Goal: Task Accomplishment & Management: Use online tool/utility

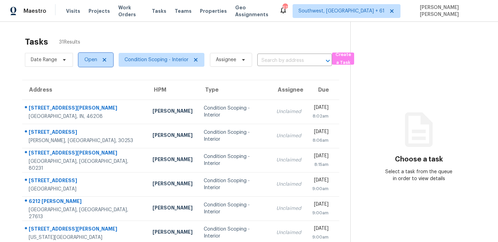
click at [84, 58] on span "Open" at bounding box center [90, 59] width 13 height 7
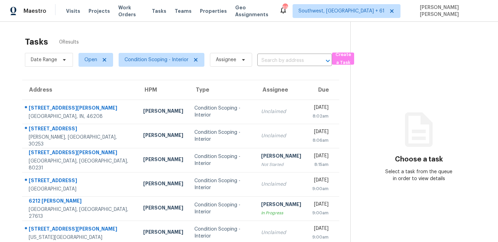
click at [253, 38] on div "Tasks 0 Results" at bounding box center [188, 42] width 326 height 18
click at [289, 38] on div "Tasks 31 Results" at bounding box center [188, 42] width 326 height 18
click at [145, 60] on span "Condition Scoping - Interior" at bounding box center [157, 59] width 64 height 7
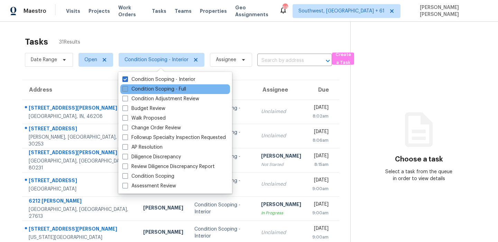
click at [146, 90] on label "Condition Scoping - Full" at bounding box center [155, 89] width 64 height 7
click at [127, 90] on input "Condition Scoping - Full" at bounding box center [125, 88] width 4 height 4
checkbox input "true"
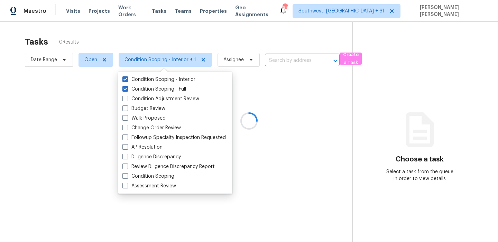
click at [85, 57] on div at bounding box center [249, 121] width 498 height 242
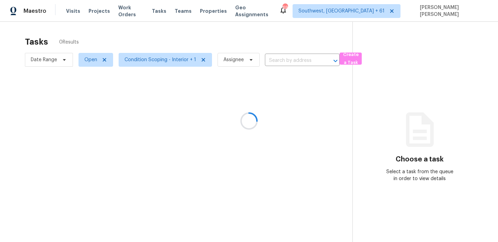
click at [85, 57] on div at bounding box center [249, 121] width 498 height 242
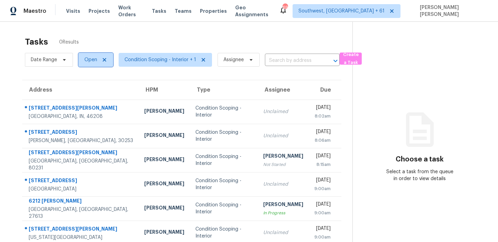
click at [87, 59] on span "Open" at bounding box center [90, 59] width 13 height 7
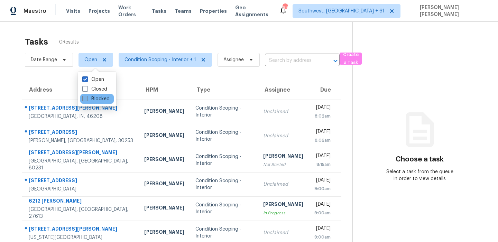
click at [92, 98] on label "Blocked" at bounding box center [95, 99] width 27 height 7
click at [87, 98] on input "Blocked" at bounding box center [84, 98] width 4 height 4
checkbox input "true"
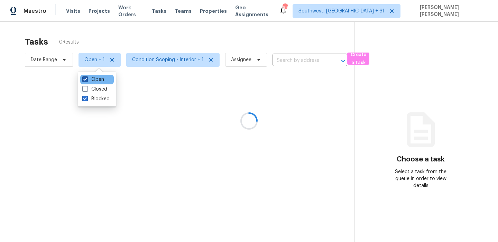
click at [96, 80] on label "Open" at bounding box center [93, 79] width 22 height 7
click at [87, 80] on input "Open" at bounding box center [84, 78] width 4 height 4
checkbox input "false"
click at [133, 43] on div at bounding box center [249, 121] width 498 height 242
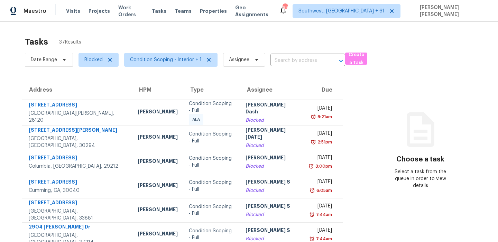
click at [238, 41] on div "Tasks 37 Results" at bounding box center [189, 42] width 329 height 18
click at [86, 56] on span "Blocked" at bounding box center [99, 60] width 40 height 14
click at [96, 100] on label "Open" at bounding box center [93, 99] width 22 height 7
click at [87, 100] on input "Open" at bounding box center [84, 98] width 4 height 4
checkbox input "true"
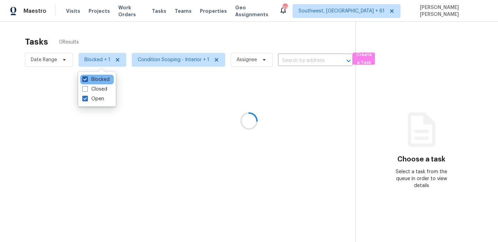
click at [101, 78] on label "Blocked" at bounding box center [95, 79] width 27 height 7
click at [87, 78] on input "Blocked" at bounding box center [84, 78] width 4 height 4
checkbox input "false"
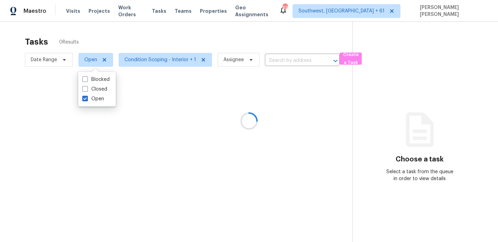
click at [144, 38] on div at bounding box center [249, 121] width 498 height 242
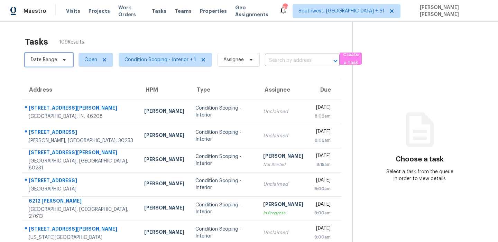
click at [50, 60] on span "Date Range" at bounding box center [44, 59] width 26 height 7
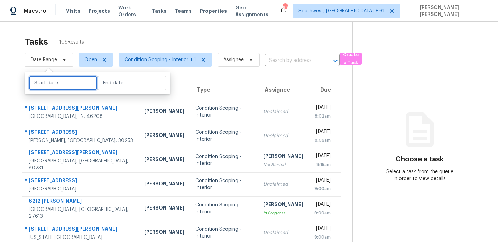
click at [55, 80] on input "text" at bounding box center [63, 83] width 68 height 14
select select "8"
select select "2025"
select select "9"
select select "2025"
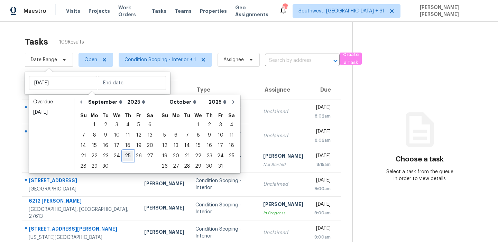
click at [123, 156] on div "25" at bounding box center [128, 156] width 11 height 10
type input "[DATE]"
click at [123, 156] on div "25" at bounding box center [128, 156] width 11 height 10
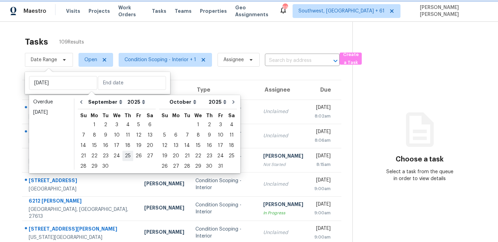
type input "[DATE]"
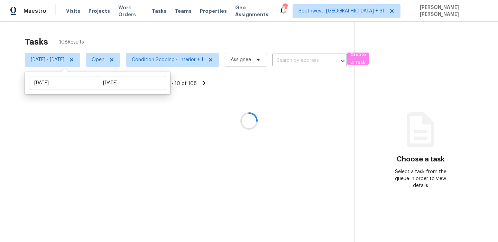
click at [189, 33] on div at bounding box center [249, 121] width 498 height 242
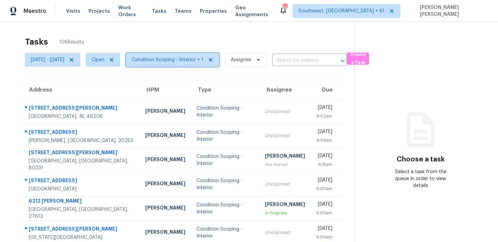
click at [180, 54] on span "Condition Scoping - Interior + 1" at bounding box center [172, 60] width 93 height 14
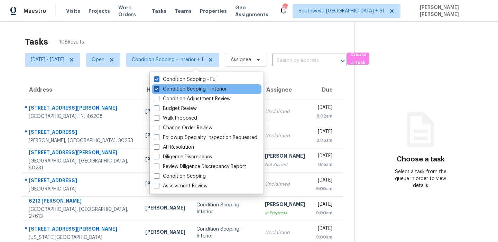
click at [181, 89] on label "Condition Scoping - Interior" at bounding box center [190, 89] width 73 height 7
click at [159, 89] on input "Condition Scoping - Interior" at bounding box center [156, 88] width 4 height 4
checkbox input "false"
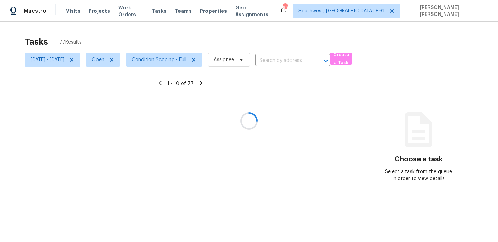
click at [193, 42] on div at bounding box center [249, 121] width 498 height 242
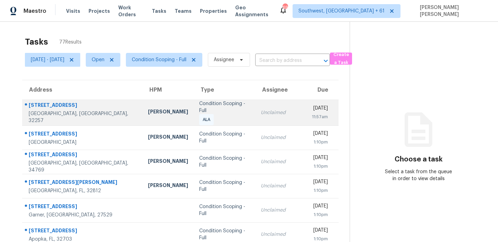
click at [52, 105] on div "[STREET_ADDRESS]" at bounding box center [83, 106] width 108 height 9
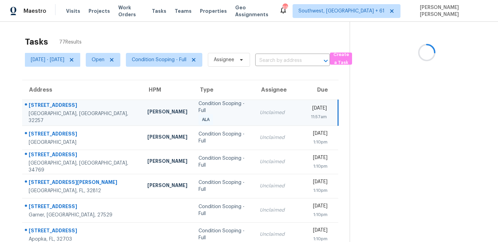
click at [52, 105] on div "[STREET_ADDRESS]" at bounding box center [83, 106] width 108 height 9
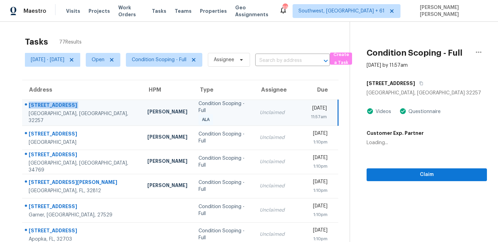
copy div "[STREET_ADDRESS]"
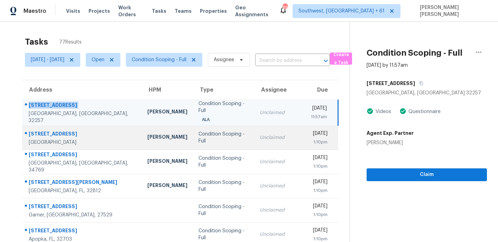
click at [66, 131] on div "[STREET_ADDRESS]" at bounding box center [83, 134] width 108 height 9
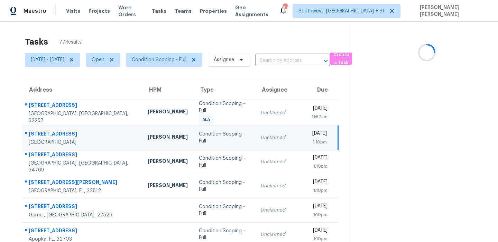
click at [66, 131] on div "[STREET_ADDRESS]" at bounding box center [83, 134] width 108 height 9
copy div "[STREET_ADDRESS]"
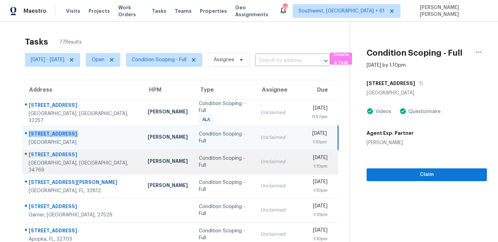
click at [51, 153] on div "[STREET_ADDRESS]" at bounding box center [83, 155] width 108 height 9
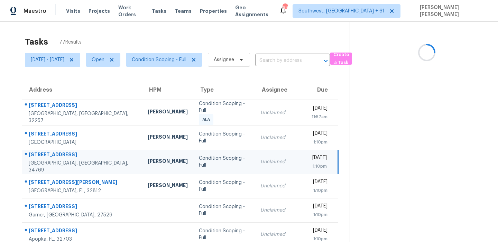
click at [51, 153] on div "[STREET_ADDRESS]" at bounding box center [83, 155] width 108 height 9
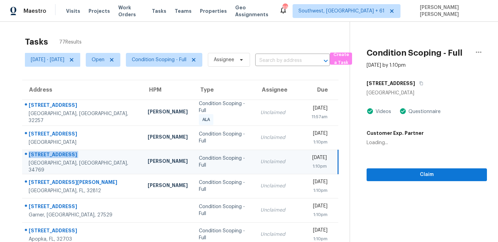
copy div "[STREET_ADDRESS]"
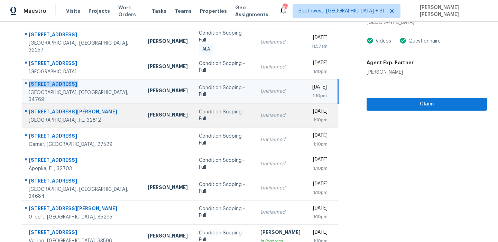
click at [63, 104] on td "[STREET_ADDRESS][PERSON_NAME]" at bounding box center [82, 115] width 120 height 24
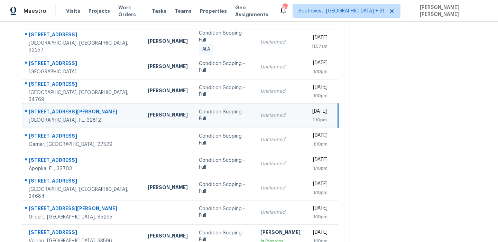
click at [63, 104] on td "[STREET_ADDRESS][PERSON_NAME]" at bounding box center [82, 115] width 120 height 24
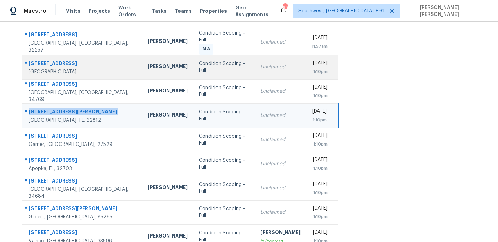
copy div "[STREET_ADDRESS][PERSON_NAME]"
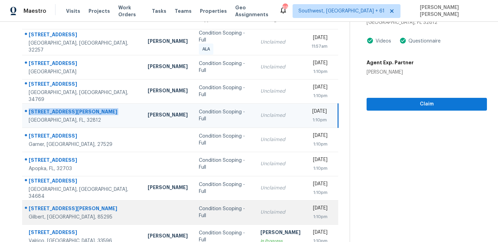
scroll to position [118, 0]
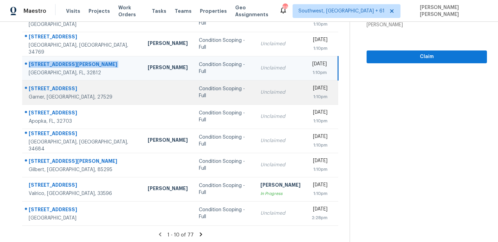
click at [48, 85] on div "[STREET_ADDRESS]" at bounding box center [83, 89] width 108 height 9
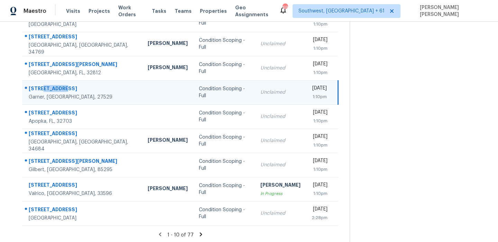
click at [48, 85] on div "[STREET_ADDRESS]" at bounding box center [83, 89] width 108 height 9
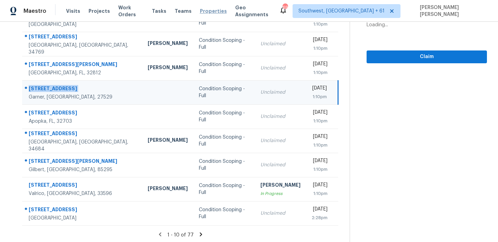
copy div "[STREET_ADDRESS]"
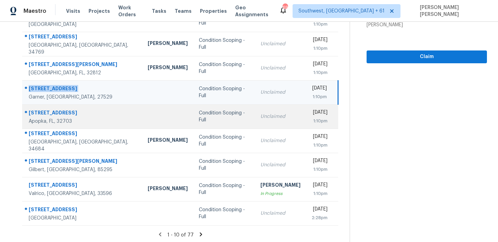
click at [40, 118] on div "Apopka, FL, 32703" at bounding box center [83, 121] width 108 height 7
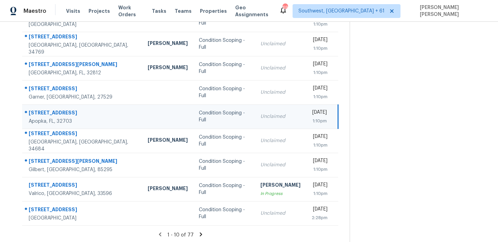
click at [47, 112] on div "[STREET_ADDRESS]" at bounding box center [83, 113] width 108 height 9
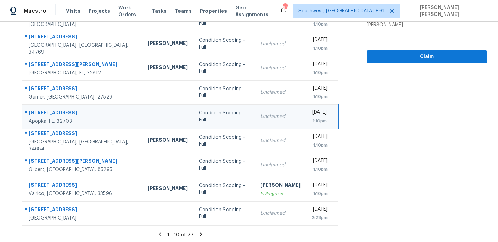
click at [47, 112] on div "[STREET_ADDRESS]" at bounding box center [83, 113] width 108 height 9
copy div "[STREET_ADDRESS]"
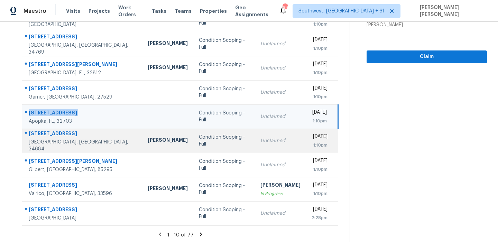
click at [55, 137] on div "[STREET_ADDRESS]" at bounding box center [83, 134] width 108 height 9
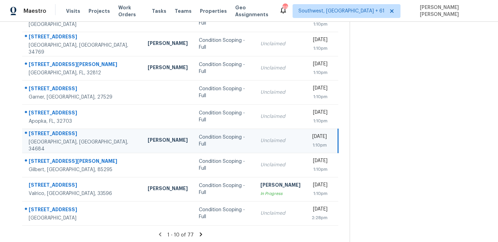
click at [55, 137] on div "[STREET_ADDRESS]" at bounding box center [83, 134] width 108 height 9
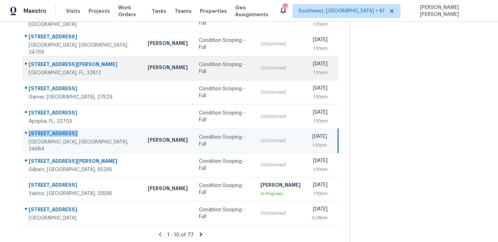
copy div "[STREET_ADDRESS]"
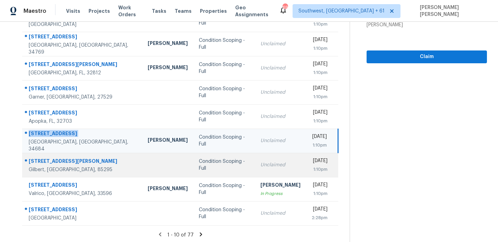
click at [40, 158] on div "[STREET_ADDRESS][PERSON_NAME]" at bounding box center [83, 162] width 108 height 9
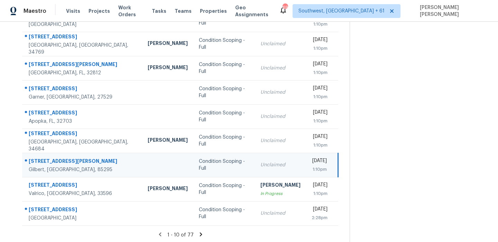
click at [40, 158] on div "[STREET_ADDRESS][PERSON_NAME]" at bounding box center [83, 162] width 108 height 9
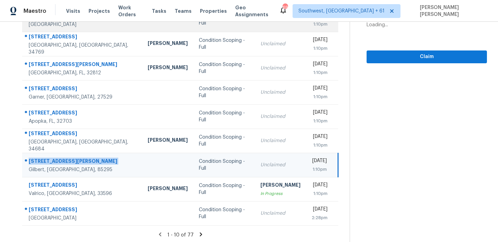
copy div "[STREET_ADDRESS][PERSON_NAME]"
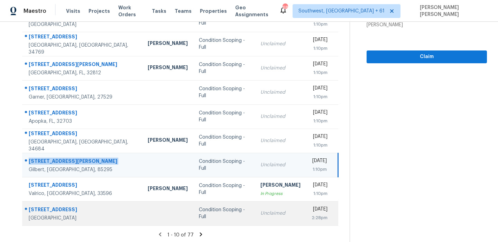
click at [56, 206] on div "[STREET_ADDRESS]" at bounding box center [83, 210] width 108 height 9
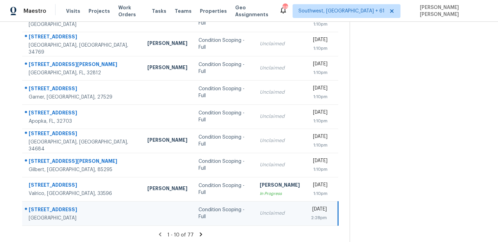
click at [56, 206] on div "[STREET_ADDRESS]" at bounding box center [83, 210] width 108 height 9
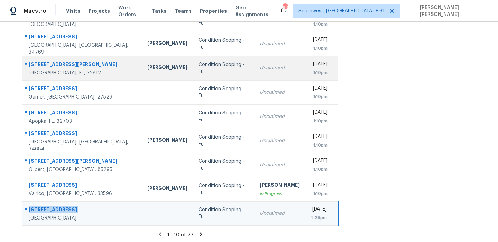
copy div "[STREET_ADDRESS]"
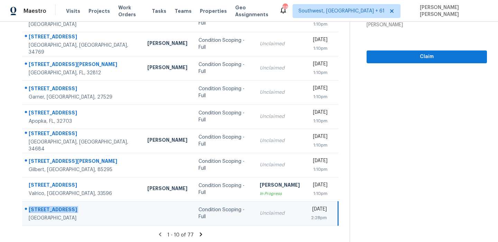
click at [202, 233] on icon at bounding box center [201, 235] width 2 height 4
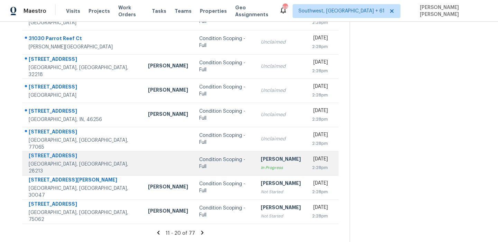
scroll to position [0, 0]
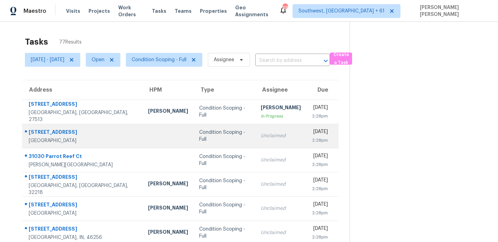
click at [53, 134] on div "[STREET_ADDRESS]" at bounding box center [83, 133] width 108 height 9
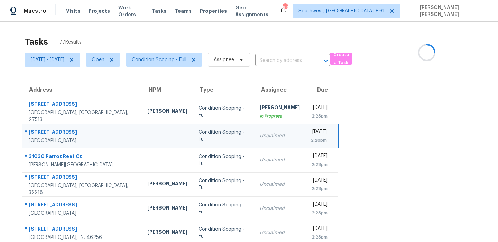
click at [53, 134] on div "[STREET_ADDRESS]" at bounding box center [83, 133] width 108 height 9
copy div "[STREET_ADDRESS]"
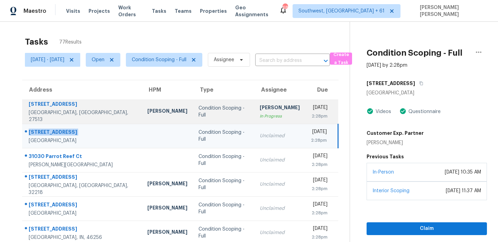
scroll to position [54, 0]
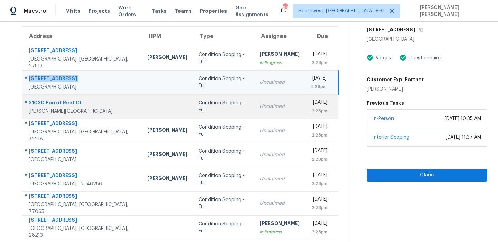
click at [56, 96] on td "[STREET_ADDRESS][PERSON_NAME]" at bounding box center [82, 106] width 120 height 24
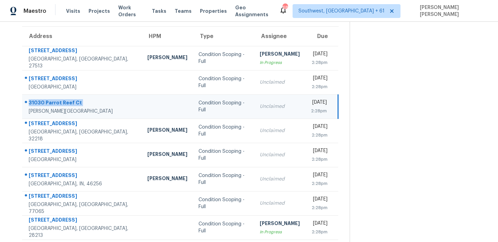
click at [56, 96] on td "[STREET_ADDRESS][PERSON_NAME]" at bounding box center [82, 106] width 120 height 24
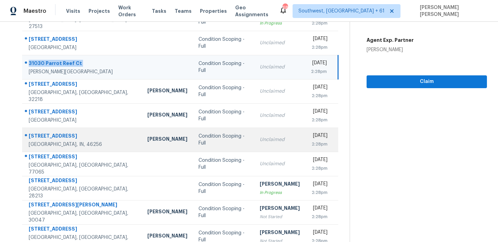
scroll to position [116, 0]
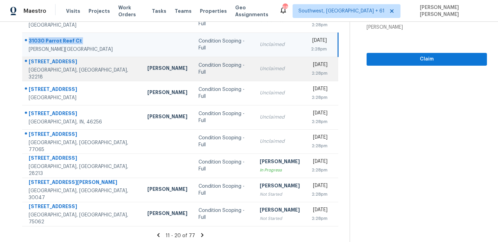
click at [56, 57] on td "[STREET_ADDRESS]" at bounding box center [82, 69] width 120 height 24
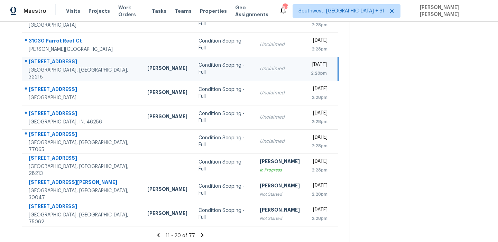
click at [56, 57] on td "[STREET_ADDRESS]" at bounding box center [82, 69] width 120 height 24
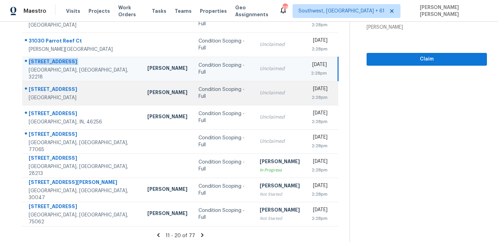
scroll to position [118, 0]
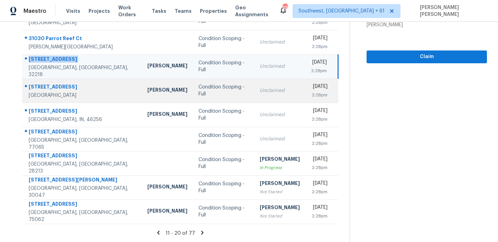
click at [73, 87] on div "[STREET_ADDRESS]" at bounding box center [83, 87] width 108 height 9
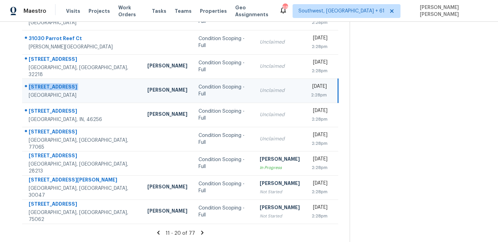
click at [73, 87] on div "[STREET_ADDRESS]" at bounding box center [83, 87] width 108 height 9
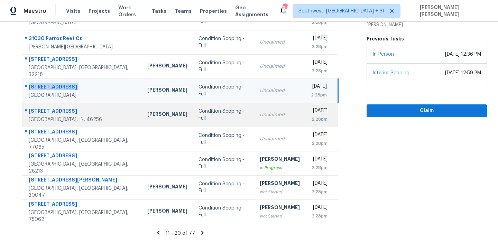
click at [49, 110] on div "[STREET_ADDRESS]" at bounding box center [83, 112] width 108 height 9
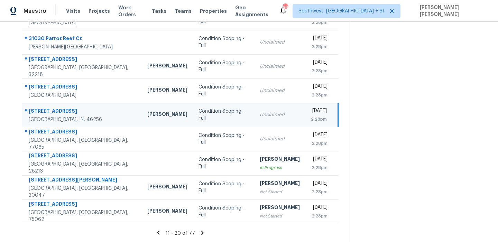
click at [49, 110] on div "[STREET_ADDRESS]" at bounding box center [83, 112] width 108 height 9
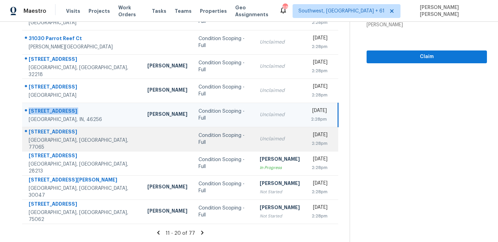
click at [57, 137] on div "[STREET_ADDRESS]" at bounding box center [83, 132] width 108 height 9
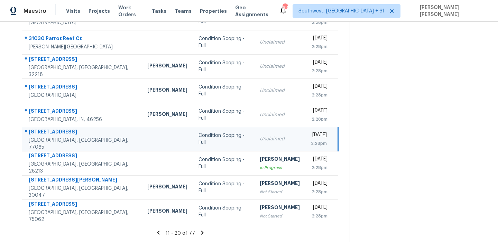
click at [57, 137] on div "[STREET_ADDRESS]" at bounding box center [83, 132] width 108 height 9
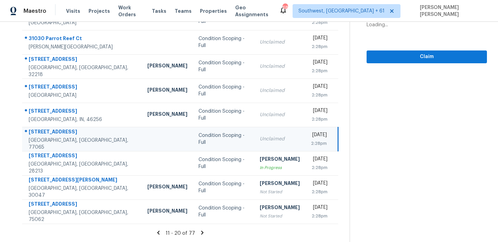
click at [57, 137] on div "[STREET_ADDRESS]" at bounding box center [83, 132] width 108 height 9
click at [204, 232] on icon at bounding box center [202, 233] width 2 height 4
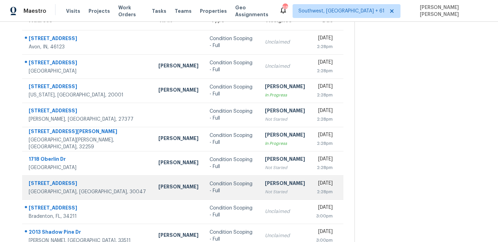
scroll to position [0, 0]
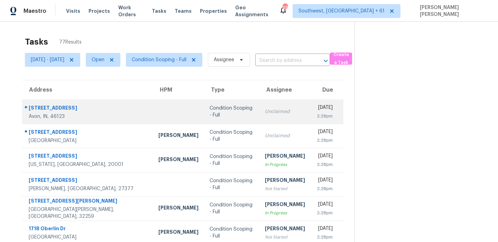
click at [58, 109] on div "[STREET_ADDRESS]" at bounding box center [88, 109] width 119 height 9
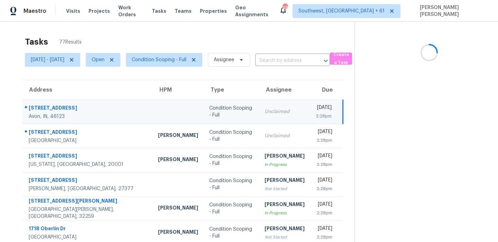
click at [58, 109] on div "[STREET_ADDRESS]" at bounding box center [88, 109] width 118 height 9
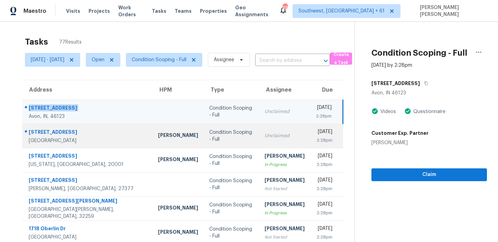
click at [58, 130] on div "[STREET_ADDRESS]" at bounding box center [88, 133] width 118 height 9
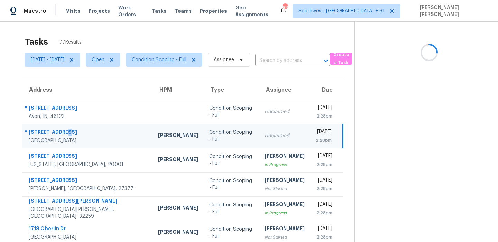
click at [58, 130] on div "[STREET_ADDRESS]" at bounding box center [88, 133] width 118 height 9
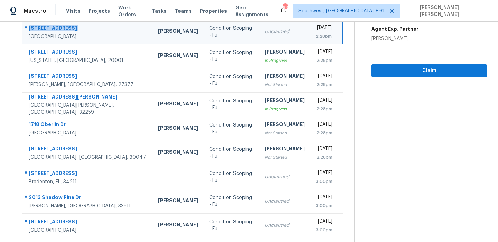
scroll to position [112, 0]
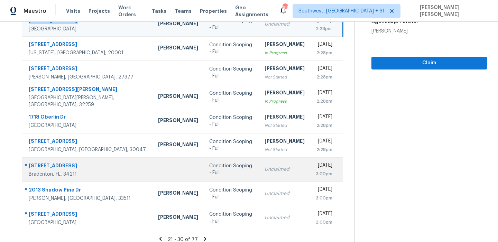
click at [51, 162] on div "[STREET_ADDRESS]" at bounding box center [88, 166] width 118 height 9
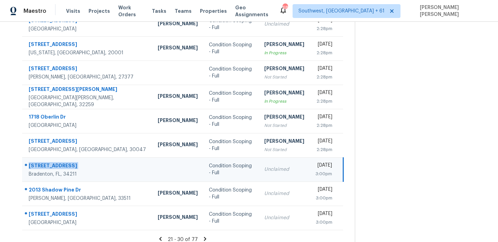
click at [51, 162] on div "[STREET_ADDRESS]" at bounding box center [88, 166] width 118 height 9
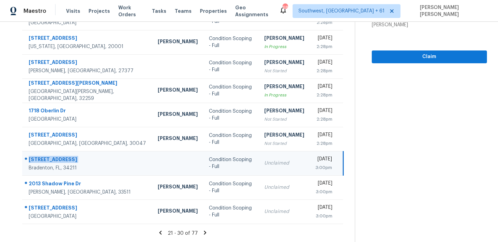
scroll to position [0, 0]
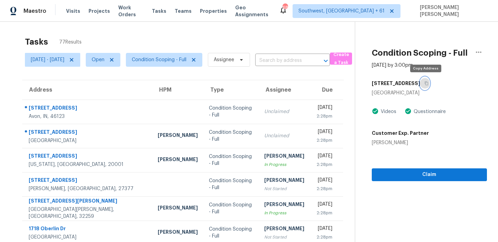
click at [425, 82] on icon "button" at bounding box center [427, 83] width 4 height 4
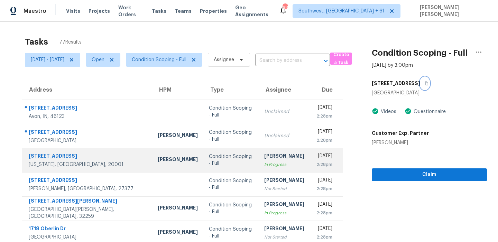
scroll to position [118, 0]
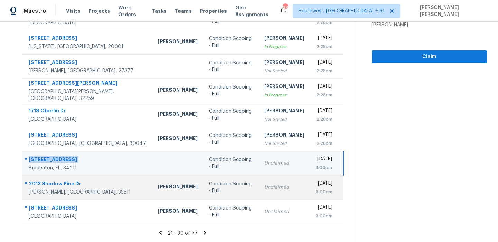
click at [63, 188] on div "2013 Shadow Pine Dr" at bounding box center [88, 184] width 118 height 9
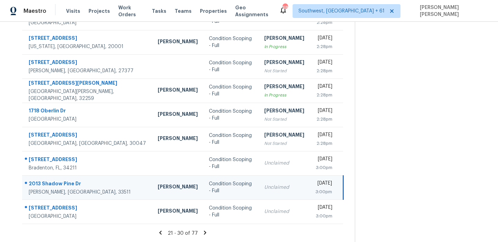
click at [63, 188] on div "2013 Shadow Pine Dr" at bounding box center [88, 184] width 118 height 9
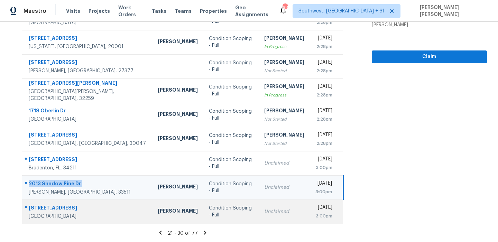
click at [50, 209] on div "[STREET_ADDRESS]" at bounding box center [88, 209] width 118 height 9
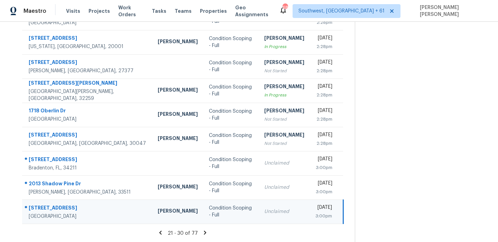
click at [50, 209] on div "[STREET_ADDRESS]" at bounding box center [88, 209] width 118 height 9
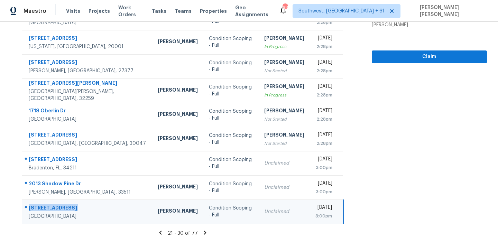
click at [204, 232] on icon at bounding box center [205, 233] width 2 height 4
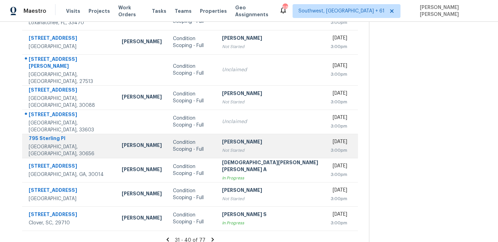
scroll to position [0, 0]
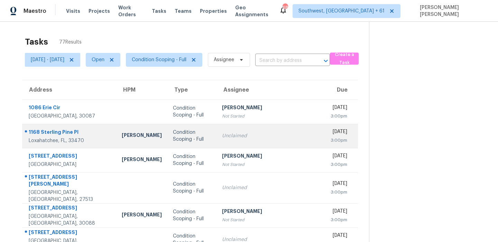
click at [64, 129] on div "1168 Sterling Pine Pl" at bounding box center [70, 133] width 82 height 9
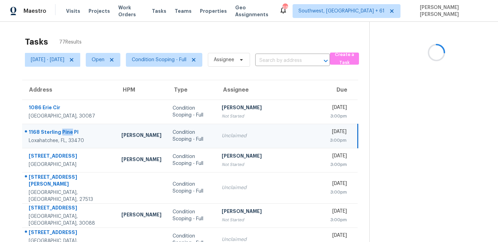
click at [64, 129] on div "1168 Sterling Pine Pl" at bounding box center [70, 133] width 82 height 9
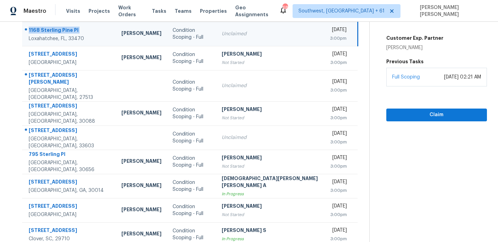
scroll to position [118, 0]
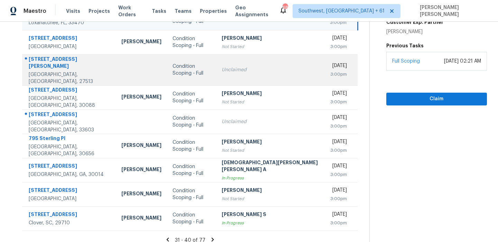
click at [37, 59] on div "[STREET_ADDRESS][PERSON_NAME]" at bounding box center [70, 64] width 82 height 16
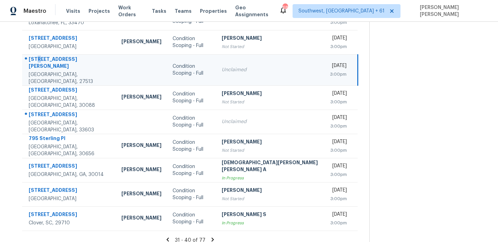
click at [37, 59] on div "[STREET_ADDRESS][PERSON_NAME]" at bounding box center [70, 64] width 82 height 16
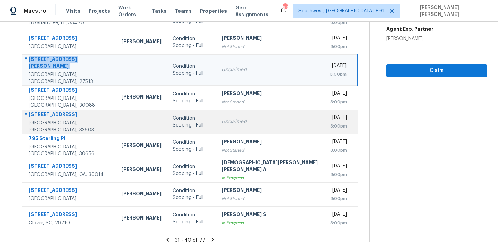
click at [51, 114] on div "[STREET_ADDRESS]" at bounding box center [70, 115] width 82 height 9
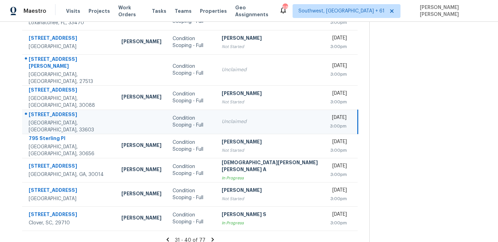
click at [51, 114] on div "[STREET_ADDRESS]" at bounding box center [70, 115] width 82 height 9
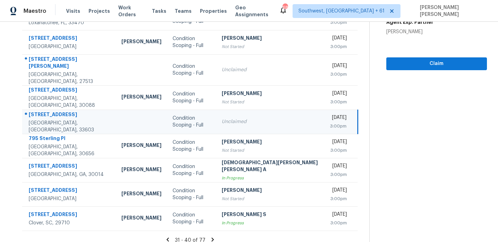
click at [210, 237] on icon at bounding box center [213, 240] width 6 height 6
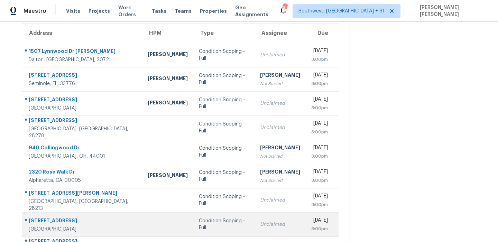
scroll to position [0, 0]
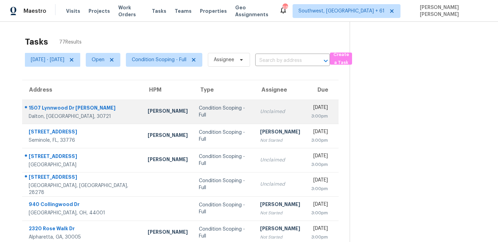
click at [54, 108] on div "1507 Lynnwood Dr [PERSON_NAME]" at bounding box center [83, 109] width 108 height 9
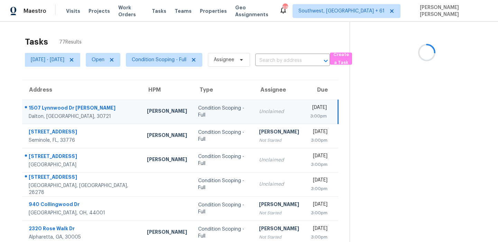
click at [54, 108] on div "1507 Lynnwood Dr [PERSON_NAME]" at bounding box center [82, 109] width 107 height 9
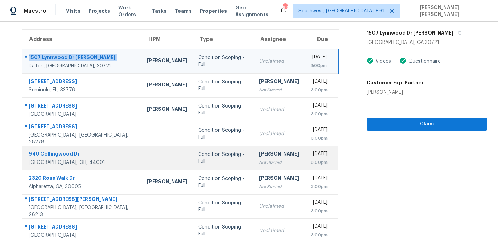
scroll to position [78, 0]
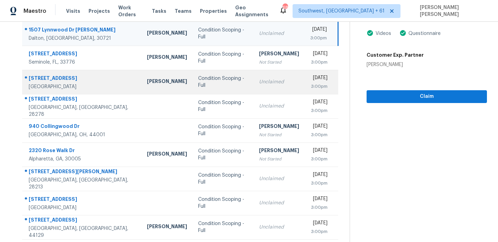
click at [51, 73] on td "[STREET_ADDRESS]" at bounding box center [81, 82] width 119 height 24
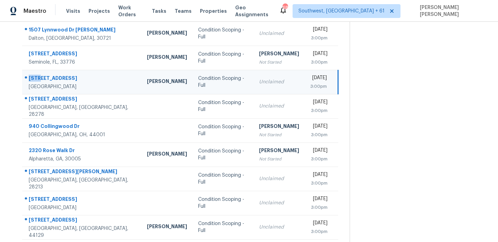
click at [51, 73] on td "[STREET_ADDRESS]" at bounding box center [81, 82] width 119 height 24
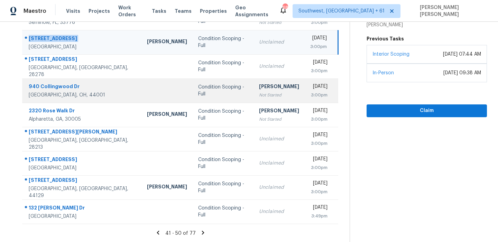
scroll to position [75, 0]
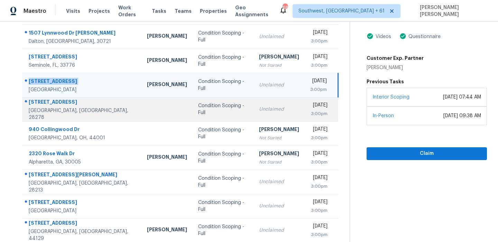
click at [47, 103] on div "[STREET_ADDRESS]" at bounding box center [82, 103] width 107 height 9
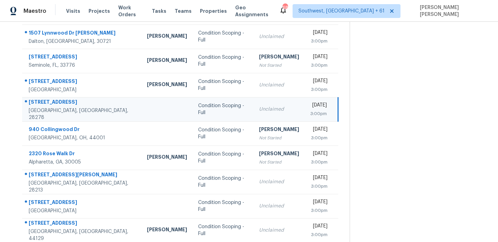
click at [47, 103] on div "[STREET_ADDRESS]" at bounding box center [82, 103] width 107 height 9
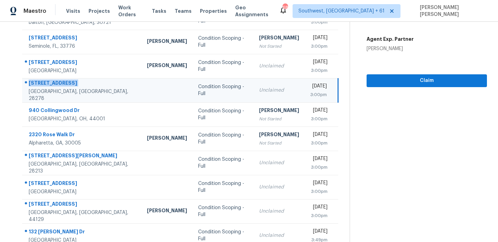
scroll to position [108, 0]
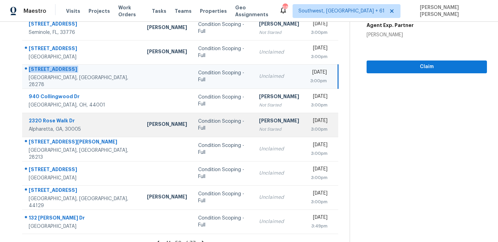
click at [61, 136] on td "[STREET_ADDRESS][PERSON_NAME]" at bounding box center [81, 125] width 119 height 24
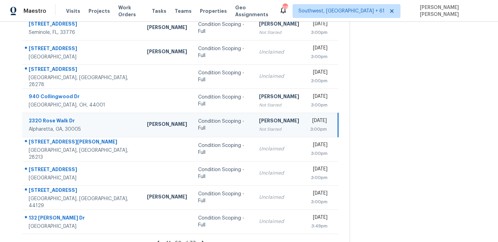
click at [61, 136] on td "[STREET_ADDRESS][PERSON_NAME]" at bounding box center [81, 125] width 119 height 24
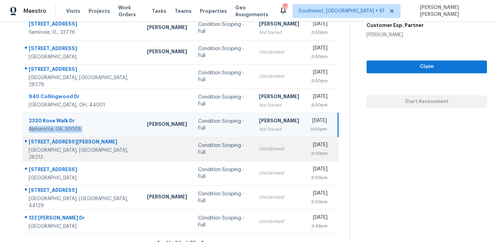
click at [57, 147] on div "[STREET_ADDRESS][PERSON_NAME]" at bounding box center [82, 142] width 107 height 9
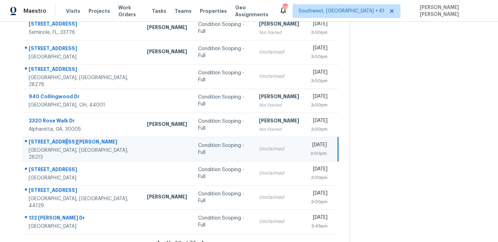
click at [57, 147] on div "[STREET_ADDRESS][PERSON_NAME]" at bounding box center [82, 142] width 107 height 9
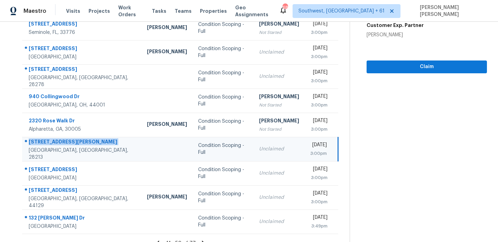
scroll to position [118, 0]
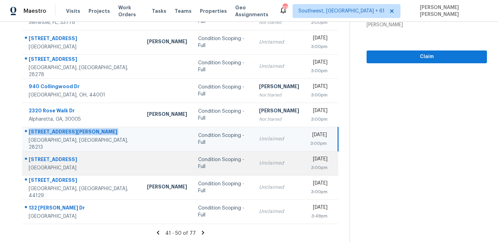
click at [67, 161] on div "[STREET_ADDRESS]" at bounding box center [82, 160] width 107 height 9
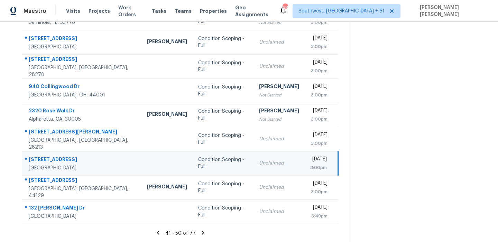
click at [67, 161] on div "[STREET_ADDRESS]" at bounding box center [82, 160] width 107 height 9
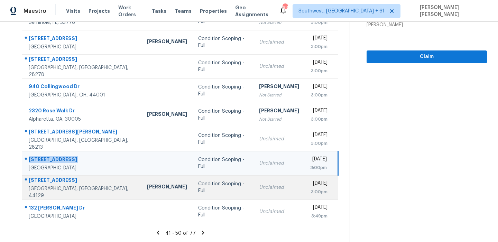
click at [49, 184] on div "[STREET_ADDRESS]" at bounding box center [82, 181] width 107 height 9
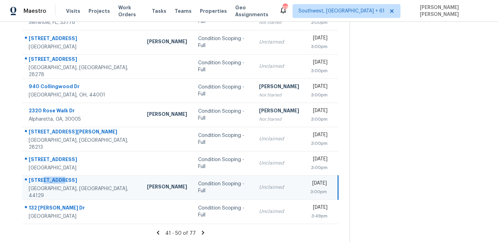
click at [49, 184] on div "[STREET_ADDRESS]" at bounding box center [82, 181] width 107 height 9
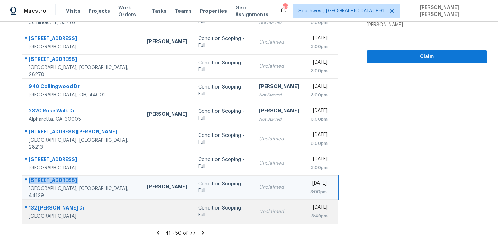
click at [53, 203] on td "[STREET_ADDRESS][PERSON_NAME]" at bounding box center [81, 212] width 119 height 24
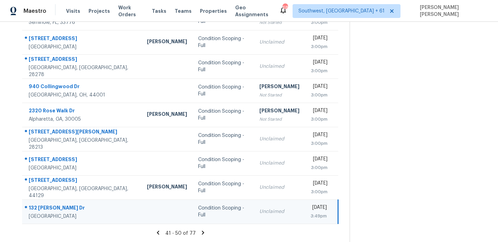
click at [53, 203] on td "[STREET_ADDRESS][PERSON_NAME]" at bounding box center [81, 212] width 119 height 24
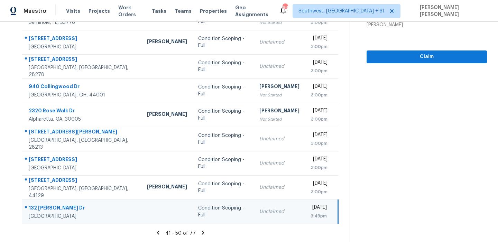
click at [206, 234] on icon at bounding box center [203, 233] width 6 height 6
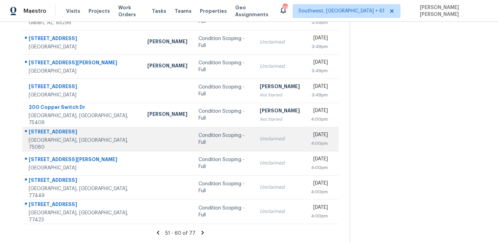
scroll to position [0, 0]
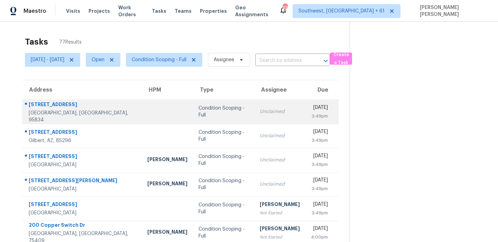
click at [71, 106] on div "[STREET_ADDRESS]" at bounding box center [83, 105] width 108 height 9
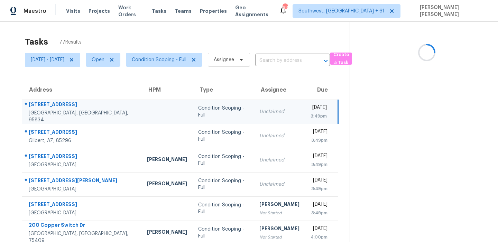
click at [71, 106] on div "[STREET_ADDRESS]" at bounding box center [82, 105] width 107 height 9
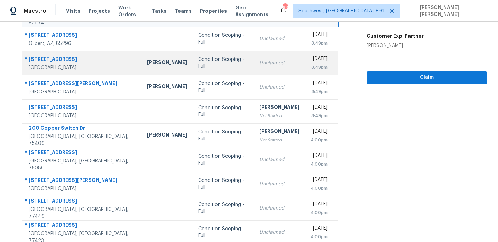
scroll to position [80, 0]
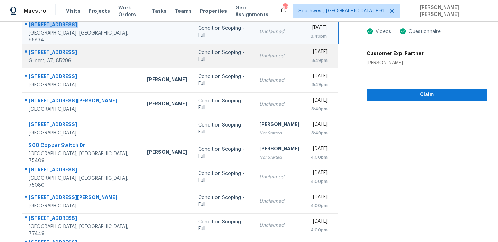
click at [52, 53] on div "[STREET_ADDRESS]" at bounding box center [82, 53] width 107 height 9
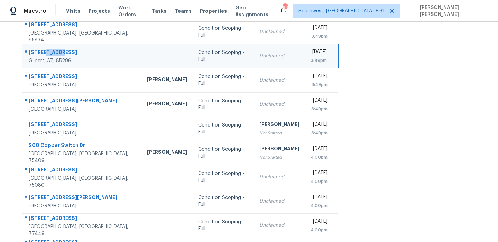
click at [52, 53] on div "[STREET_ADDRESS]" at bounding box center [82, 53] width 107 height 9
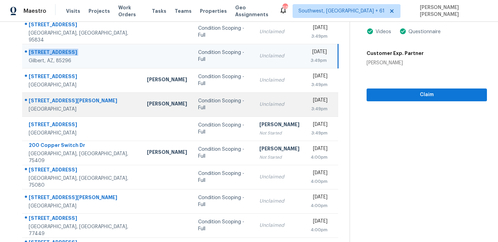
scroll to position [89, 0]
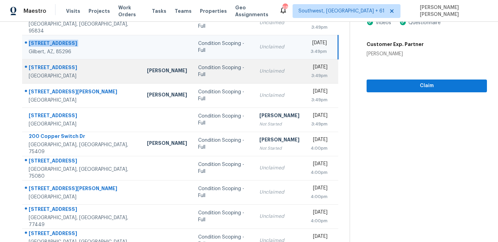
click at [57, 63] on div at bounding box center [79, 67] width 114 height 9
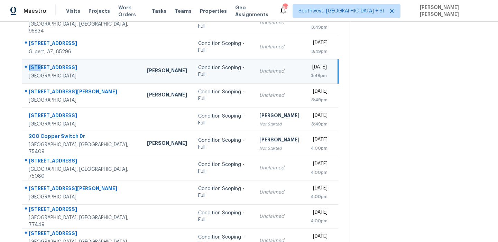
click at [57, 63] on div at bounding box center [79, 67] width 114 height 9
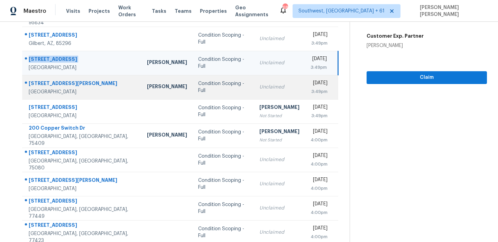
scroll to position [102, 0]
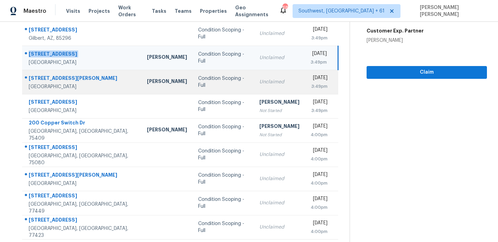
click at [65, 77] on div "[STREET_ADDRESS][PERSON_NAME]" at bounding box center [82, 79] width 107 height 9
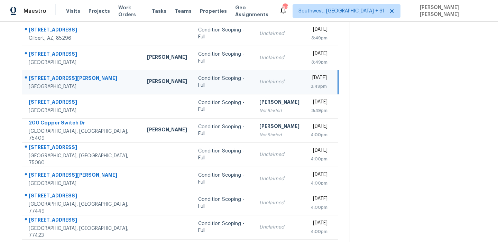
click at [65, 77] on div "[STREET_ADDRESS][PERSON_NAME]" at bounding box center [82, 79] width 107 height 9
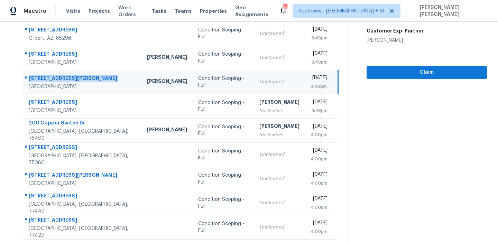
scroll to position [118, 0]
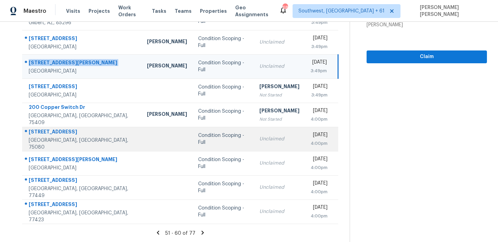
click at [53, 132] on div "[STREET_ADDRESS]" at bounding box center [82, 132] width 107 height 9
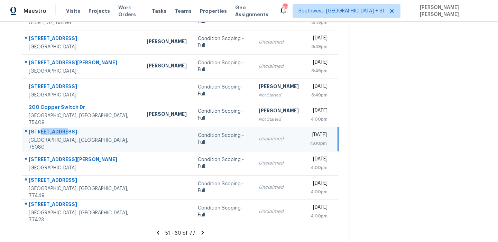
click at [53, 132] on div "[STREET_ADDRESS]" at bounding box center [82, 132] width 107 height 9
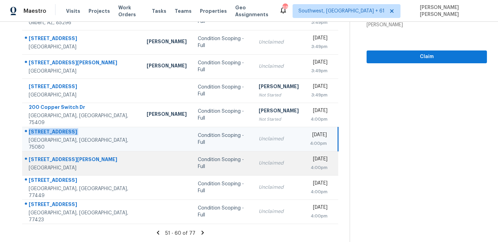
click at [62, 158] on div "[STREET_ADDRESS][PERSON_NAME]" at bounding box center [82, 160] width 107 height 9
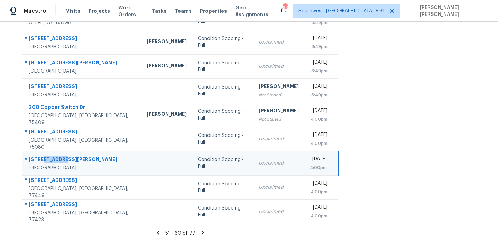
click at [62, 158] on div "[STREET_ADDRESS][PERSON_NAME]" at bounding box center [82, 160] width 107 height 9
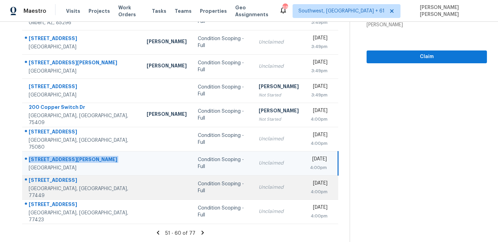
click at [44, 186] on div "[STREET_ADDRESS]" at bounding box center [82, 181] width 107 height 9
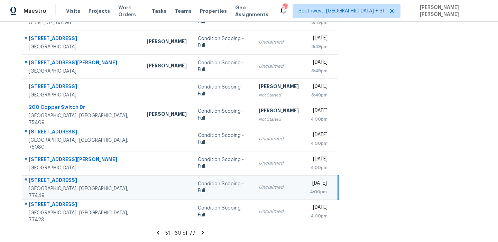
click at [44, 186] on div "[STREET_ADDRESS]" at bounding box center [82, 181] width 107 height 9
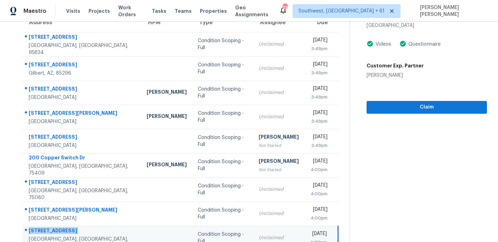
scroll to position [0, 0]
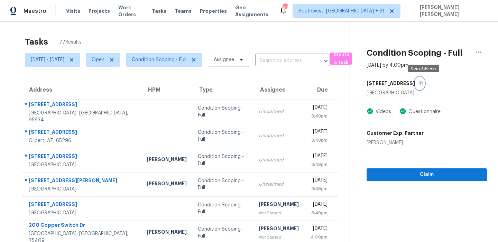
click at [425, 85] on button "button" at bounding box center [419, 83] width 9 height 12
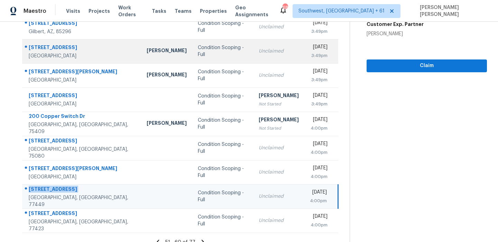
scroll to position [118, 0]
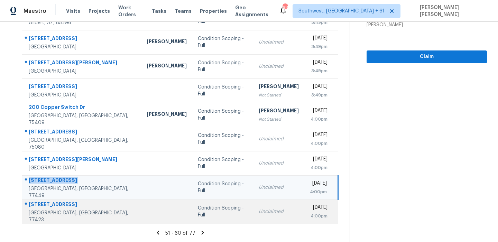
click at [64, 209] on div "[STREET_ADDRESS]" at bounding box center [82, 205] width 107 height 9
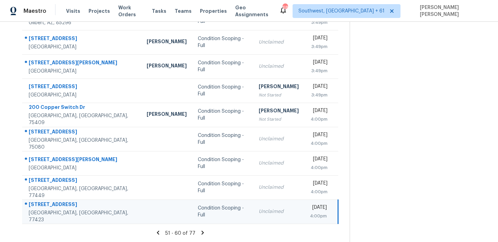
click at [64, 209] on div "[STREET_ADDRESS]" at bounding box center [82, 205] width 107 height 9
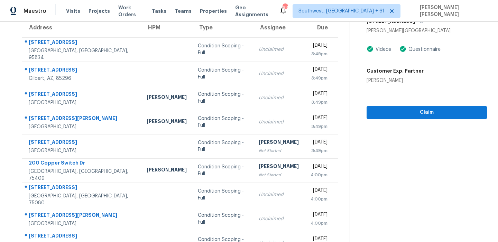
scroll to position [0, 0]
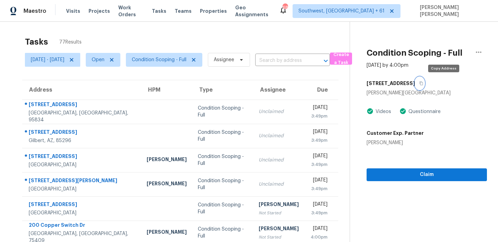
click at [424, 85] on icon "button" at bounding box center [421, 84] width 3 height 4
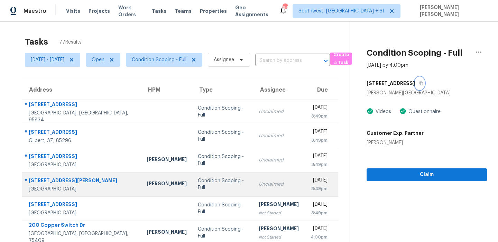
scroll to position [118, 0]
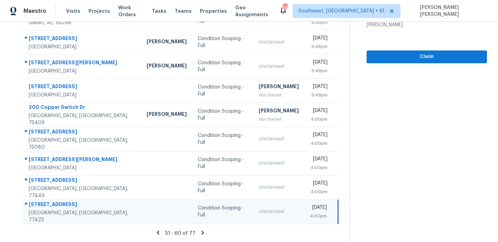
click at [204, 231] on icon at bounding box center [203, 233] width 2 height 4
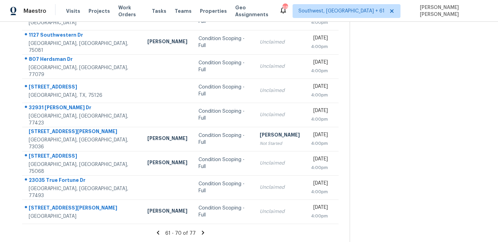
scroll to position [0, 0]
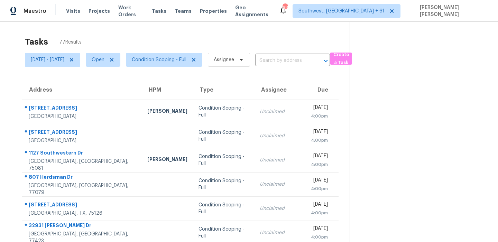
click at [46, 99] on th "Address" at bounding box center [82, 89] width 120 height 19
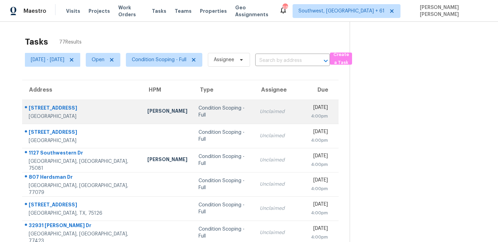
click at [45, 103] on td "[STREET_ADDRESS]" at bounding box center [82, 112] width 120 height 24
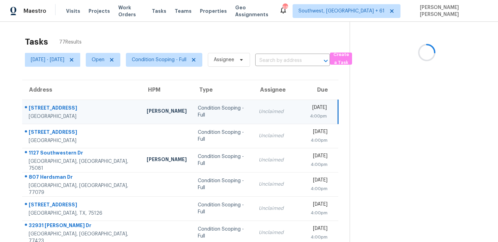
click at [45, 103] on td "[STREET_ADDRESS]" at bounding box center [81, 112] width 119 height 24
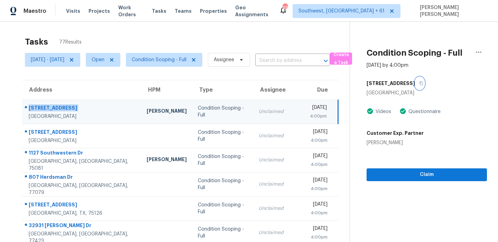
click at [415, 83] on button "button" at bounding box center [419, 83] width 9 height 12
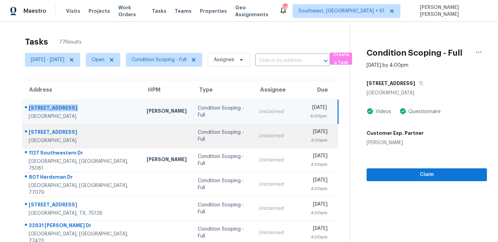
click at [65, 129] on div "[STREET_ADDRESS]" at bounding box center [82, 133] width 107 height 9
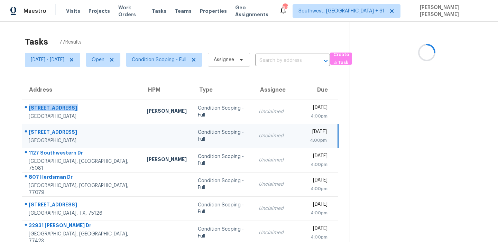
click at [65, 129] on div "[STREET_ADDRESS]" at bounding box center [82, 133] width 107 height 9
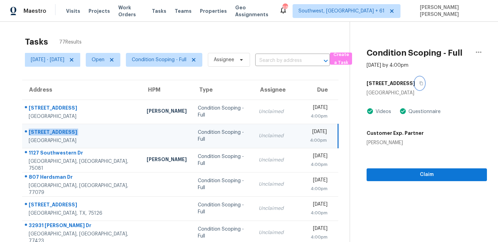
click at [425, 88] on button "button" at bounding box center [419, 83] width 9 height 12
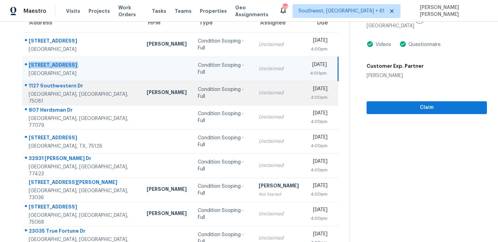
scroll to position [63, 0]
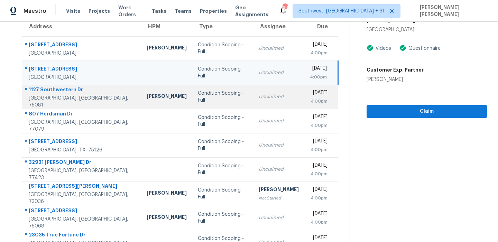
click at [70, 95] on div "1127 Southwestern Dr" at bounding box center [82, 90] width 107 height 9
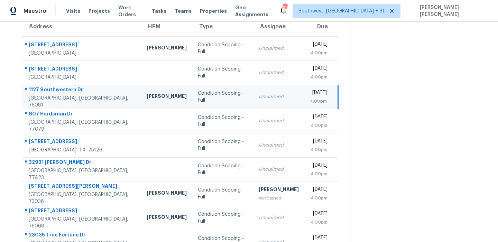
click at [70, 95] on div "1127 Southwestern Dr" at bounding box center [82, 90] width 107 height 9
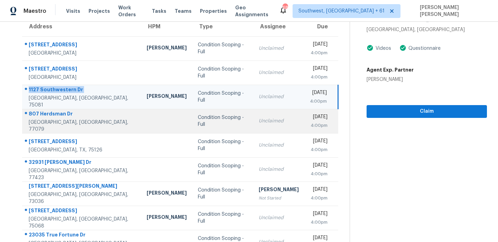
click at [56, 117] on div "807 Herdsman Dr" at bounding box center [82, 114] width 107 height 9
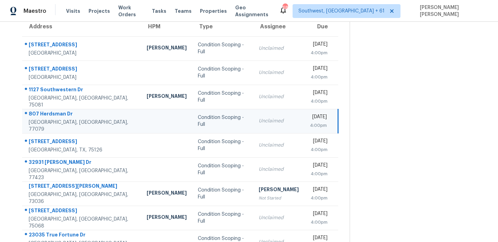
click at [56, 117] on div "807 Herdsman Dr" at bounding box center [82, 114] width 107 height 9
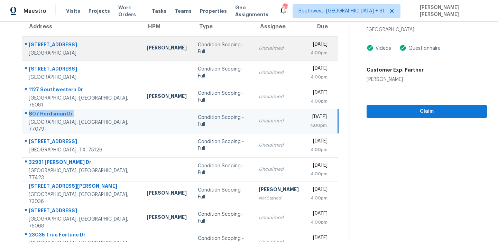
scroll to position [0, 0]
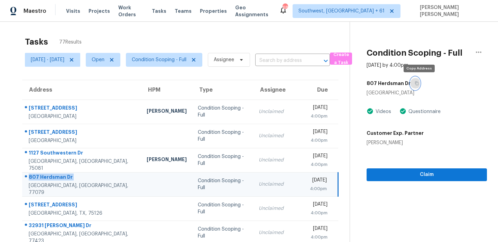
click at [418, 81] on icon "button" at bounding box center [417, 83] width 4 height 4
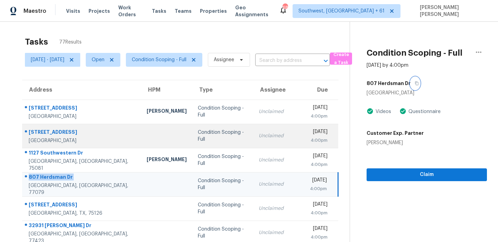
scroll to position [118, 0]
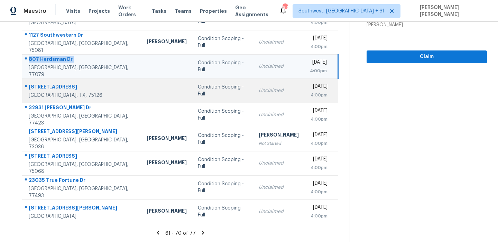
click at [52, 84] on div "[STREET_ADDRESS]" at bounding box center [82, 87] width 107 height 9
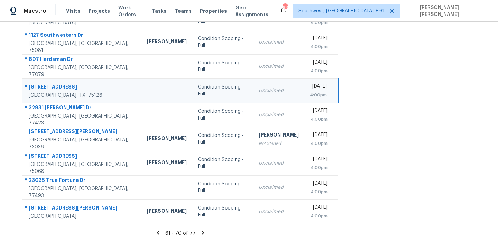
click at [52, 84] on div "[STREET_ADDRESS]" at bounding box center [82, 87] width 107 height 9
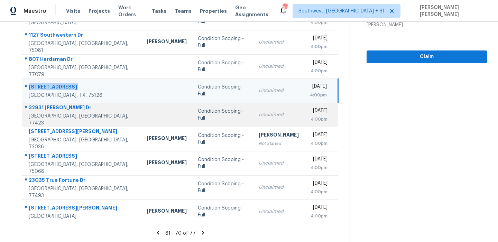
click at [65, 108] on div "32931 [PERSON_NAME] Dr" at bounding box center [82, 108] width 107 height 9
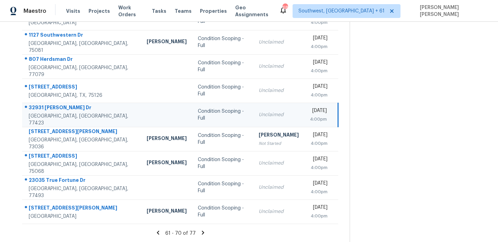
click at [65, 108] on div "32931 [PERSON_NAME] Dr" at bounding box center [82, 108] width 107 height 9
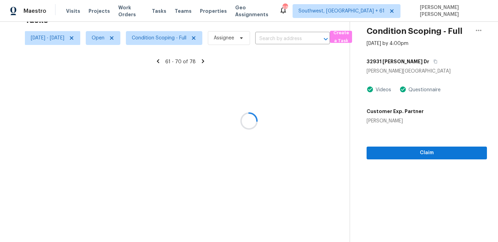
scroll to position [22, 0]
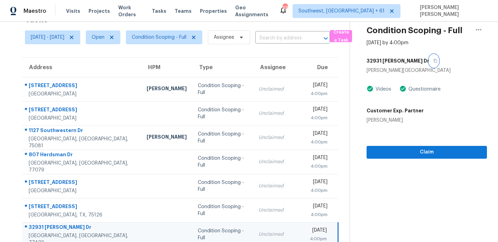
click at [438, 59] on icon "button" at bounding box center [436, 61] width 4 height 4
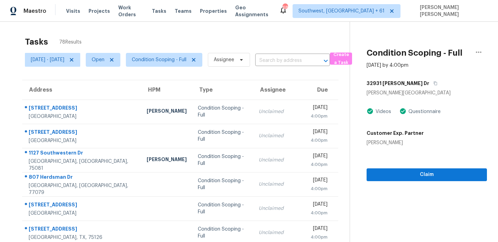
scroll to position [118, 0]
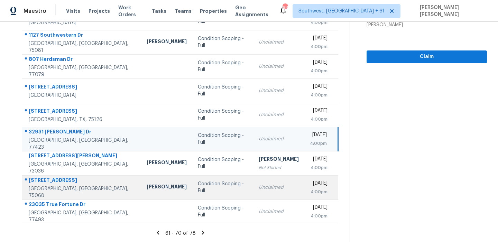
click at [47, 182] on div "[STREET_ADDRESS]" at bounding box center [82, 181] width 107 height 9
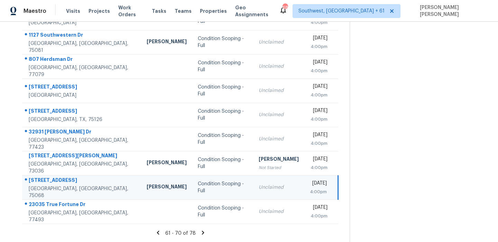
click at [47, 182] on div "[STREET_ADDRESS]" at bounding box center [82, 181] width 107 height 9
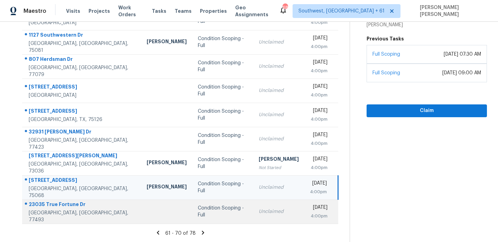
click at [76, 206] on div "23035 True Fortune Dr" at bounding box center [82, 205] width 107 height 9
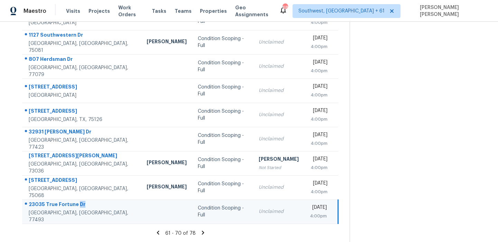
click at [76, 206] on div "23035 True Fortune Dr" at bounding box center [82, 205] width 107 height 9
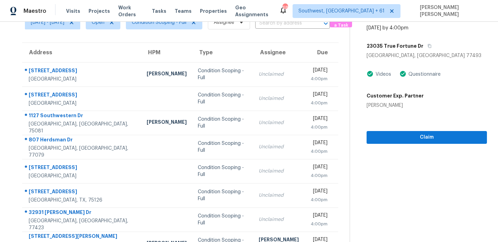
scroll to position [0, 0]
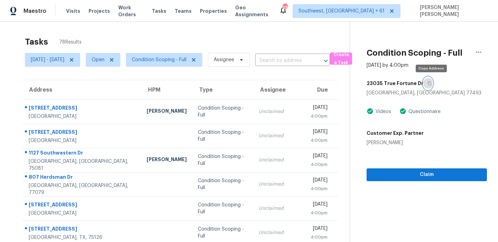
click at [430, 84] on icon "button" at bounding box center [430, 83] width 4 height 4
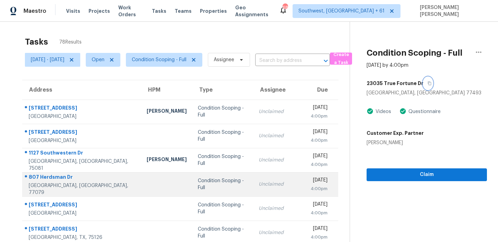
scroll to position [118, 0]
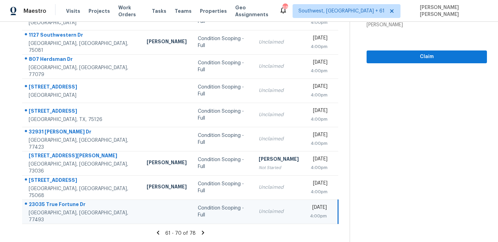
click at [204, 235] on icon at bounding box center [203, 233] width 6 height 6
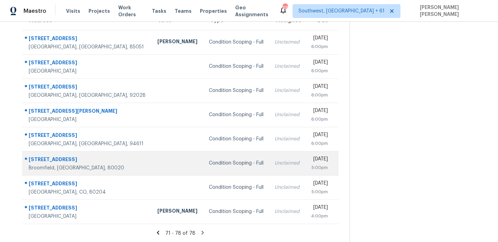
scroll to position [0, 0]
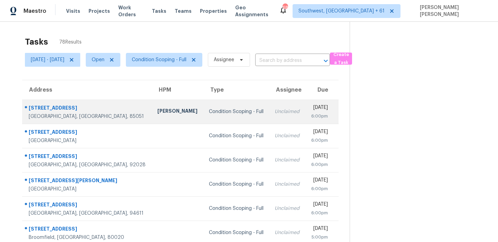
click at [46, 108] on div "[STREET_ADDRESS]" at bounding box center [88, 109] width 118 height 9
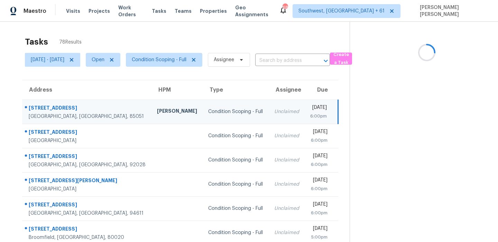
click at [46, 108] on div "[STREET_ADDRESS]" at bounding box center [87, 109] width 117 height 9
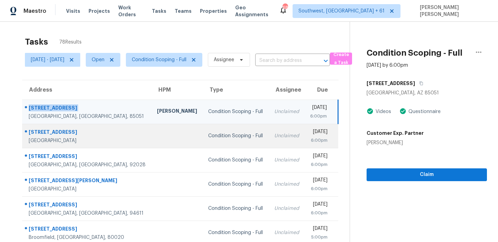
click at [57, 135] on div "[STREET_ADDRESS]" at bounding box center [87, 133] width 117 height 9
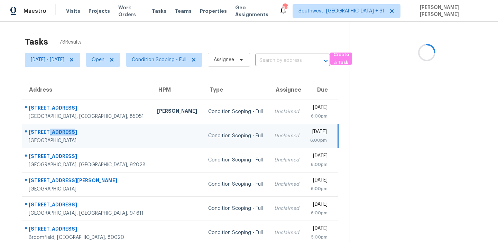
click at [57, 135] on div "[STREET_ADDRESS]" at bounding box center [87, 133] width 117 height 9
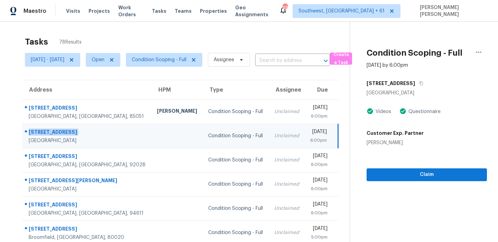
click at [35, 96] on th "Address" at bounding box center [86, 89] width 129 height 19
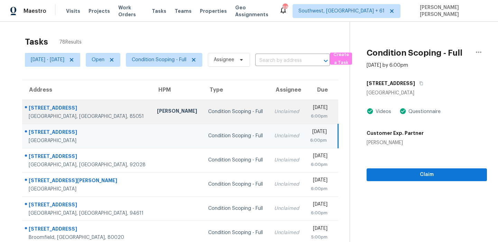
click at [49, 105] on div "[STREET_ADDRESS]" at bounding box center [87, 109] width 117 height 9
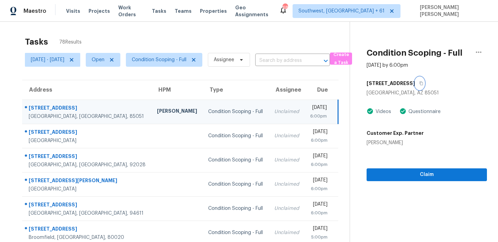
click at [415, 87] on button "button" at bounding box center [419, 83] width 9 height 12
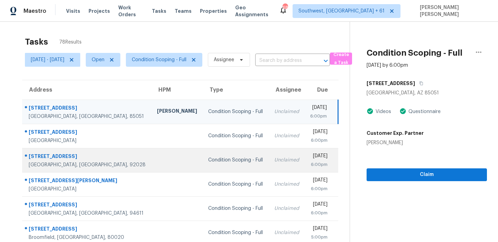
click at [67, 156] on div "[STREET_ADDRESS]" at bounding box center [87, 157] width 117 height 9
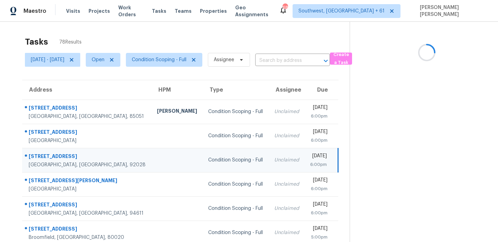
click at [67, 156] on div "[STREET_ADDRESS]" at bounding box center [87, 157] width 117 height 9
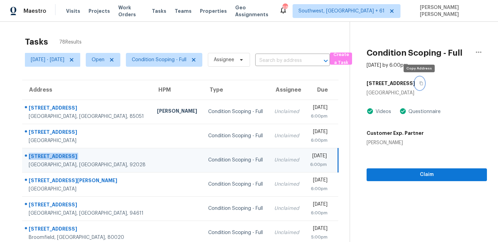
click at [420, 81] on icon "button" at bounding box center [422, 83] width 4 height 4
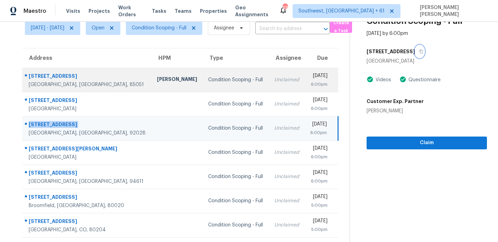
scroll to position [66, 0]
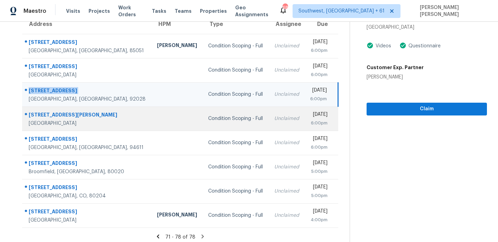
click at [48, 114] on div "[STREET_ADDRESS][PERSON_NAME]" at bounding box center [87, 115] width 117 height 9
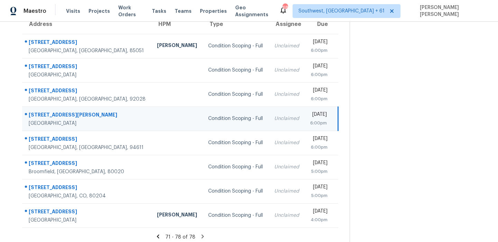
click at [48, 114] on div "[STREET_ADDRESS][PERSON_NAME]" at bounding box center [87, 115] width 117 height 9
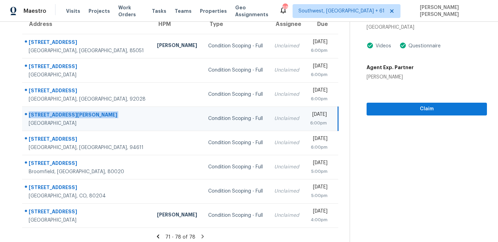
click at [43, 130] on td "[STREET_ADDRESS][PERSON_NAME]" at bounding box center [86, 119] width 129 height 24
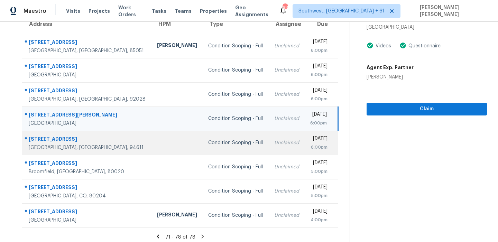
click at [42, 132] on td "[STREET_ADDRESS]" at bounding box center [86, 143] width 129 height 24
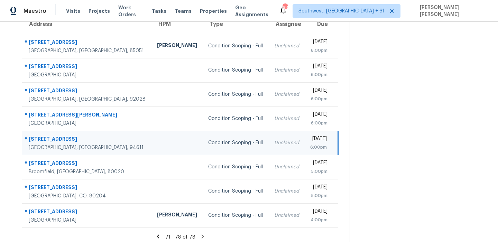
click at [42, 132] on td "[STREET_ADDRESS]" at bounding box center [86, 143] width 129 height 24
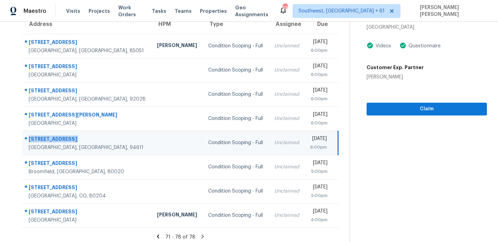
scroll to position [0, 0]
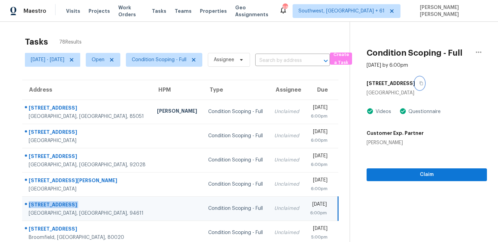
click at [424, 81] on icon "button" at bounding box center [422, 83] width 4 height 4
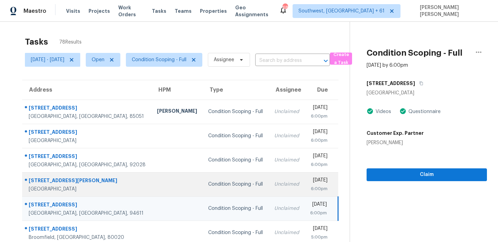
scroll to position [70, 0]
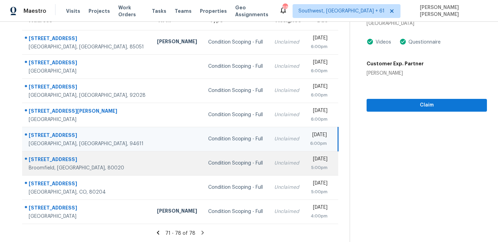
click at [57, 160] on div "[STREET_ADDRESS]" at bounding box center [87, 160] width 117 height 9
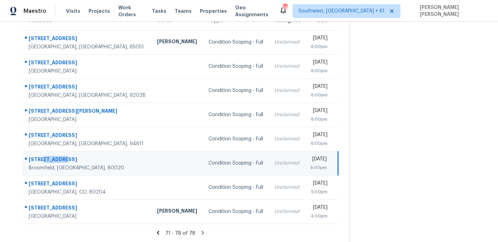
click at [57, 160] on div "[STREET_ADDRESS]" at bounding box center [87, 160] width 117 height 9
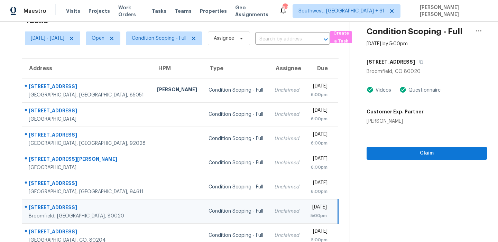
scroll to position [19, 0]
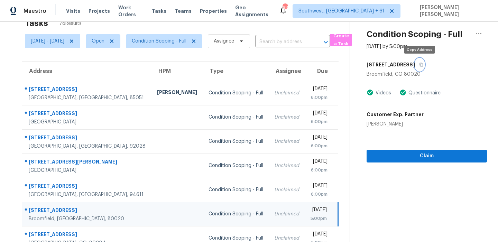
click at [416, 66] on button "button" at bounding box center [419, 64] width 9 height 12
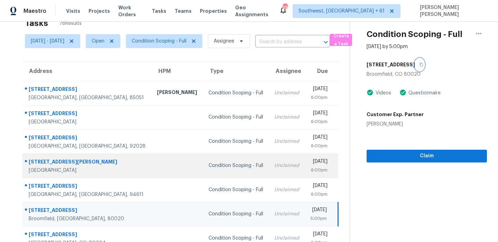
scroll to position [70, 0]
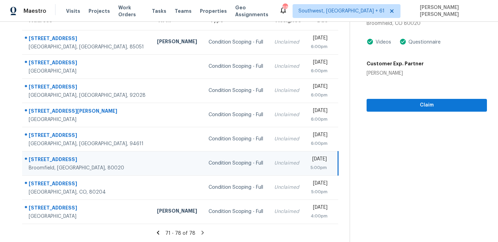
click at [215, 157] on td "Condition Scoping - Full" at bounding box center [236, 163] width 66 height 24
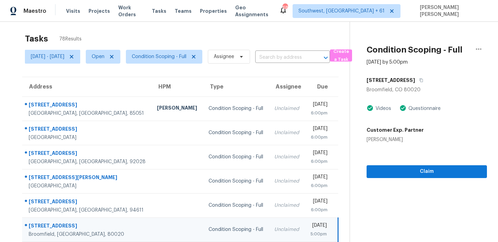
scroll to position [0, 0]
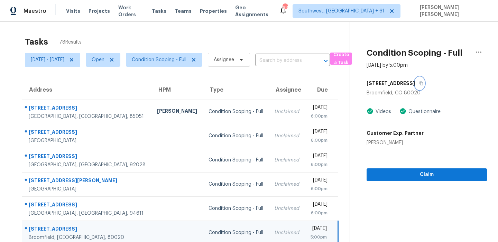
click at [417, 84] on button "button" at bounding box center [419, 83] width 9 height 12
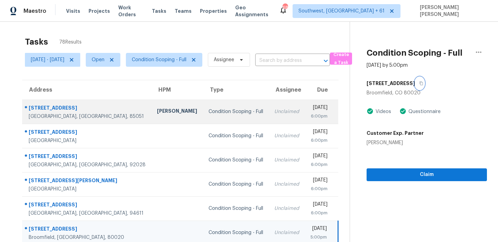
scroll to position [70, 0]
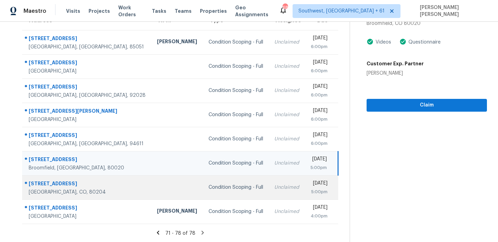
click at [45, 184] on div "[STREET_ADDRESS]" at bounding box center [87, 184] width 117 height 9
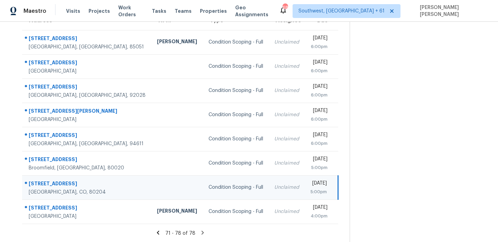
click at [45, 184] on div "[STREET_ADDRESS]" at bounding box center [87, 184] width 117 height 9
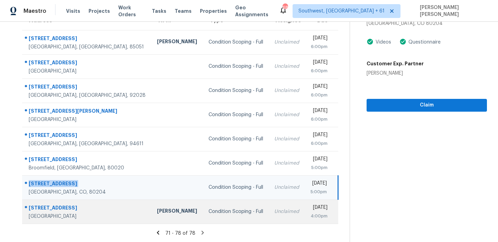
click at [52, 202] on td "[STREET_ADDRESS]" at bounding box center [86, 212] width 129 height 24
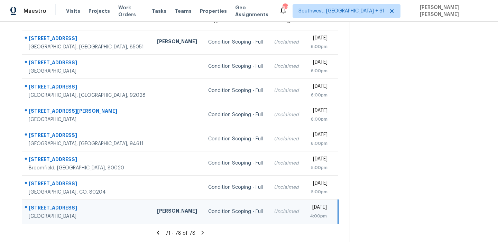
click at [52, 202] on td "[STREET_ADDRESS]" at bounding box center [86, 212] width 129 height 24
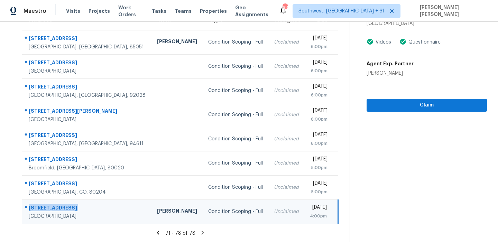
scroll to position [0, 0]
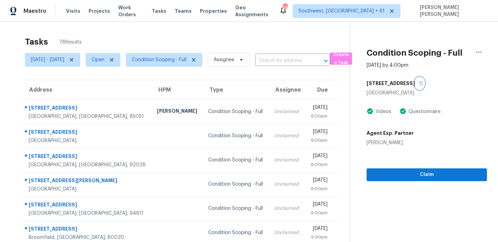
click at [420, 84] on icon "button" at bounding box center [421, 84] width 3 height 4
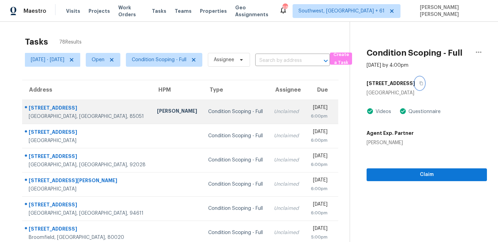
scroll to position [70, 0]
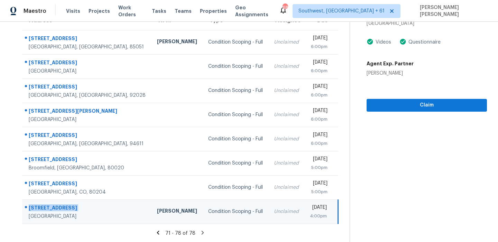
click at [204, 232] on icon at bounding box center [203, 233] width 2 height 4
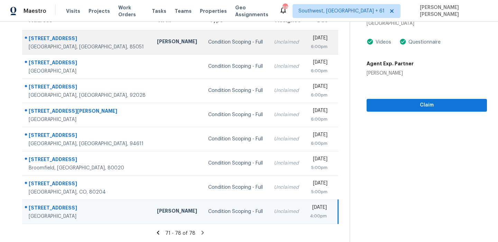
scroll to position [0, 0]
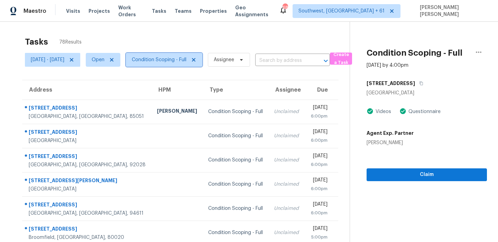
click at [165, 60] on span "Condition Scoping - Full" at bounding box center [159, 59] width 55 height 7
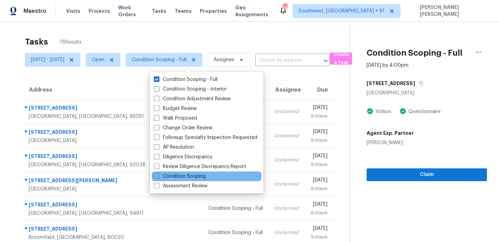
click at [190, 179] on label "Condition Scoping" at bounding box center [180, 176] width 52 height 7
click at [159, 178] on input "Condition Scoping" at bounding box center [156, 175] width 4 height 4
checkbox input "true"
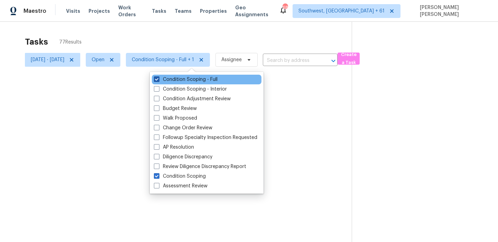
click at [198, 77] on label "Condition Scoping - Full" at bounding box center [186, 79] width 64 height 7
click at [159, 77] on input "Condition Scoping - Full" at bounding box center [156, 78] width 4 height 4
checkbox input "false"
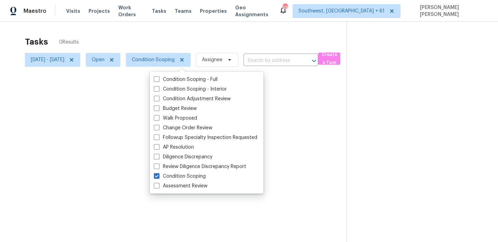
click at [218, 38] on div at bounding box center [249, 121] width 498 height 242
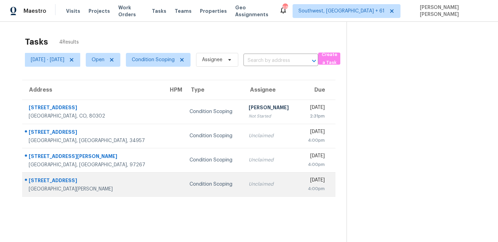
drag, startPoint x: 27, startPoint y: 130, endPoint x: 167, endPoint y: 184, distance: 150.5
click at [167, 184] on tbody "[STREET_ADDRESS] Condition Scoping [PERSON_NAME] B Not Started [DATE] 2:31pm [S…" at bounding box center [179, 148] width 314 height 97
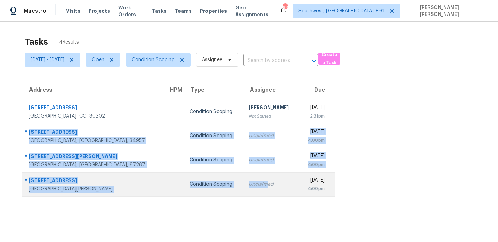
drag, startPoint x: 27, startPoint y: 128, endPoint x: 227, endPoint y: 187, distance: 208.2
click at [227, 187] on tbody "[STREET_ADDRESS] Condition Scoping [PERSON_NAME] B Not Started [DATE] 2:31pm [S…" at bounding box center [179, 148] width 314 height 97
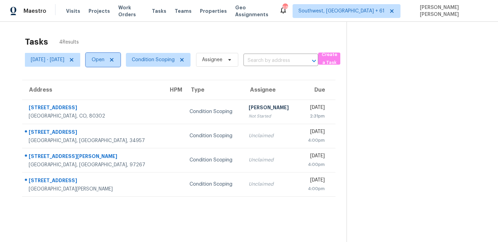
click at [116, 64] on span "Open" at bounding box center [103, 60] width 35 height 14
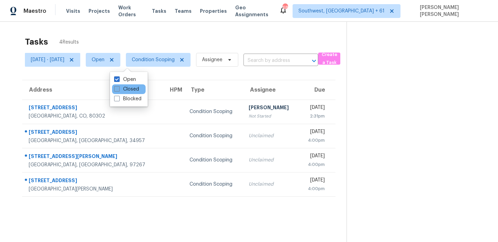
click at [119, 91] on span at bounding box center [117, 89] width 6 height 6
click at [119, 90] on input "Closed" at bounding box center [116, 88] width 4 height 4
checkbox input "true"
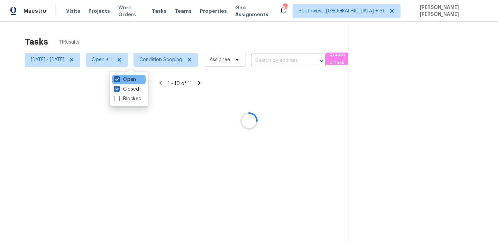
click at [126, 78] on label "Open" at bounding box center [125, 79] width 22 height 7
click at [119, 78] on input "Open" at bounding box center [116, 78] width 4 height 4
checkbox input "false"
click at [162, 40] on div at bounding box center [249, 121] width 498 height 242
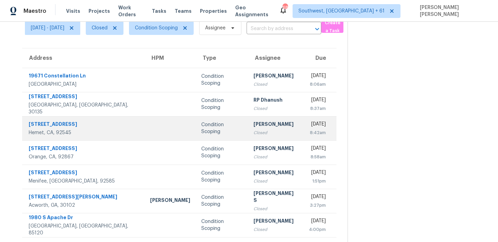
scroll to position [33, 0]
